Goal: Information Seeking & Learning: Understand process/instructions

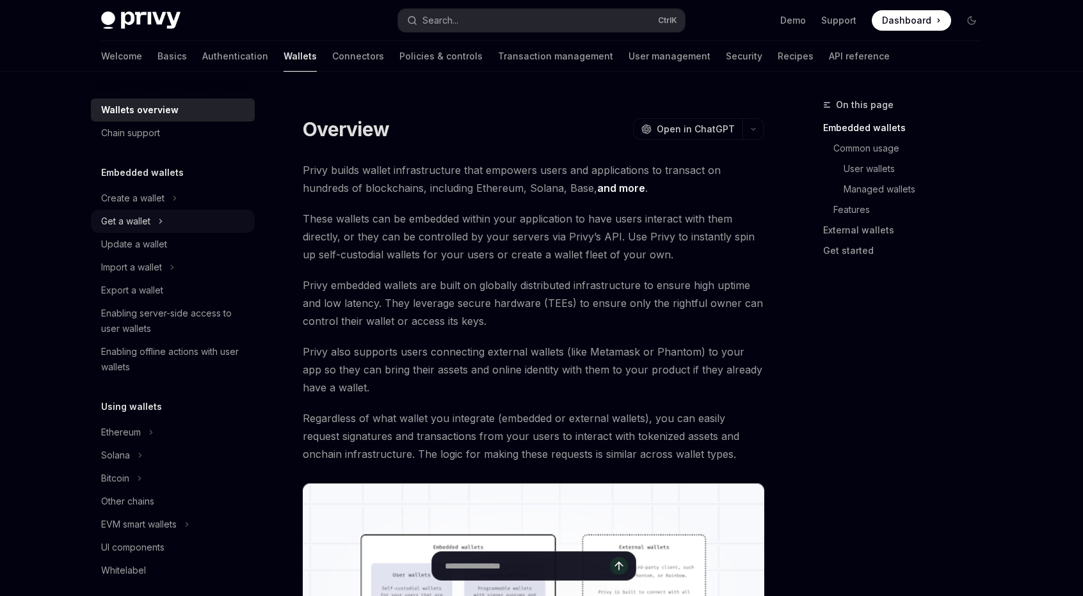
click at [193, 216] on button "Get a wallet" at bounding box center [173, 221] width 164 height 23
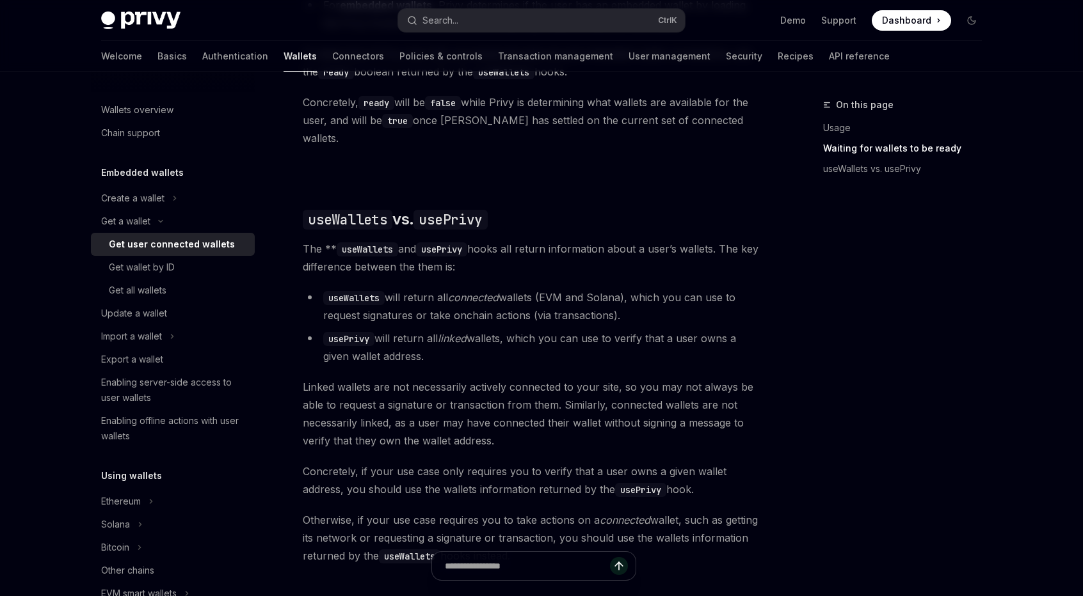
scroll to position [960, 0]
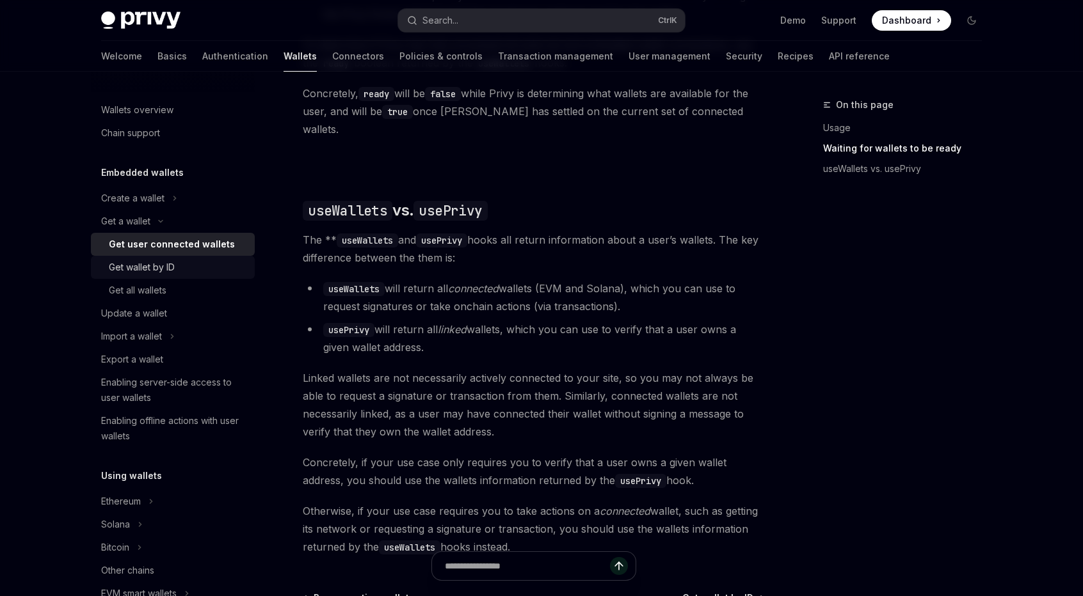
click at [209, 273] on div "Get wallet by ID" at bounding box center [178, 267] width 138 height 15
type textarea "*"
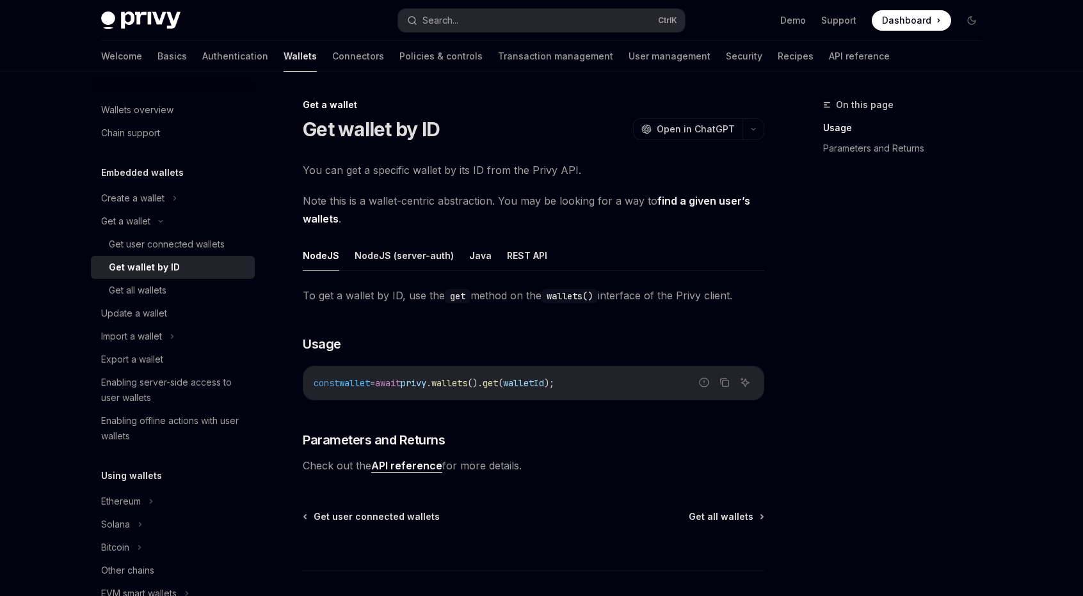
click at [851, 262] on div "On this page Usage Parameters and Returns" at bounding box center [894, 346] width 195 height 499
click at [916, 303] on div "On this page Usage Parameters and Returns" at bounding box center [894, 346] width 195 height 499
click at [770, 479] on div "On this page Usage Parameters and Returns Get a wallet Get wallet by ID OpenAI …" at bounding box center [541, 377] width 901 height 610
